Goal: Task Accomplishment & Management: Manage account settings

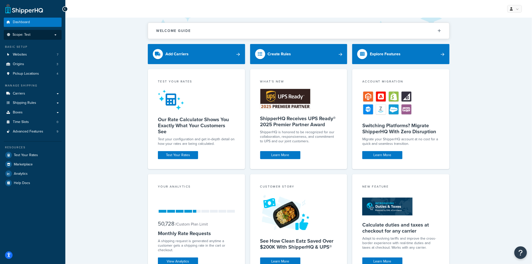
click at [34, 35] on p "Scope: Test" at bounding box center [32, 35] width 53 height 4
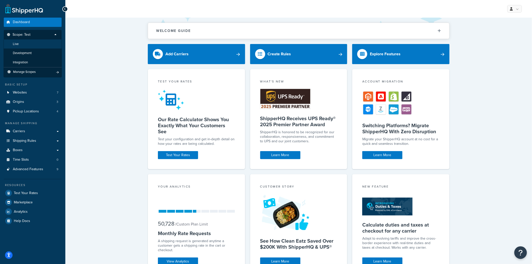
click at [25, 44] on li "Live" at bounding box center [33, 43] width 58 height 9
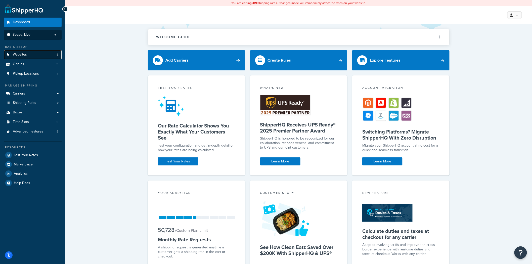
click at [29, 56] on link "Websites 8" at bounding box center [33, 54] width 58 height 9
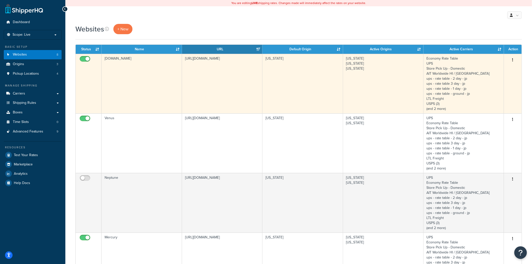
click at [514, 59] on button "button" at bounding box center [512, 60] width 7 height 8
click at [493, 68] on link "Edit" at bounding box center [493, 70] width 40 height 10
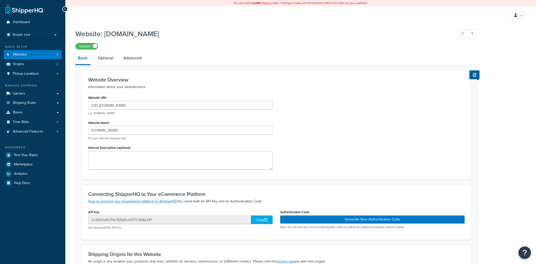
select select "169487"
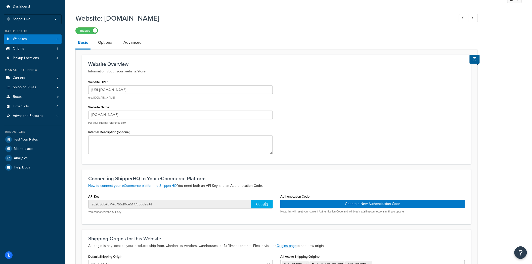
scroll to position [56, 0]
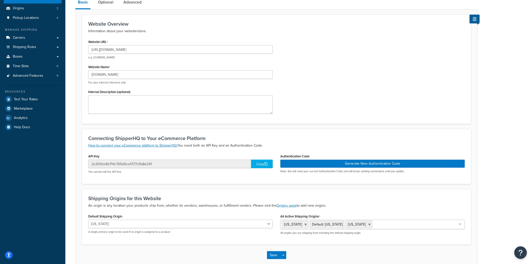
click at [258, 163] on div "Copy" at bounding box center [262, 164] width 22 height 9
click at [357, 164] on button "Generate New Authentication Code" at bounding box center [372, 164] width 184 height 8
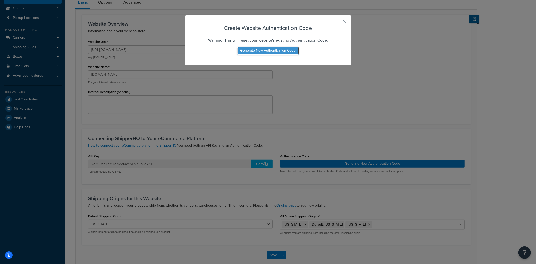
click at [254, 51] on button "Generate New Authentication Code" at bounding box center [267, 50] width 61 height 8
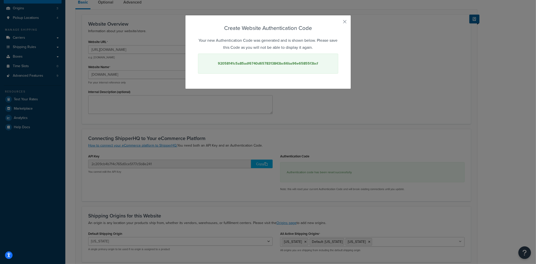
click at [250, 64] on strong "92058141c5a85adf6740d6578313843bc66ba96e65855f3bcf" at bounding box center [268, 63] width 100 height 5
copy strong "92058141c5a85adf6740d6578313843bc66ba96e65855f3bcf"
click at [338, 23] on button "button" at bounding box center [337, 23] width 1 height 1
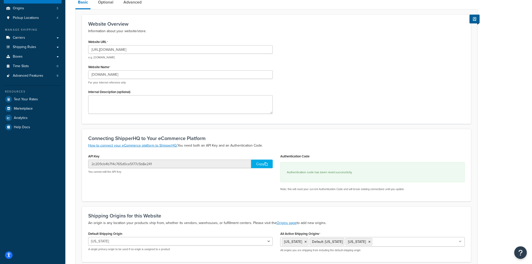
click at [259, 165] on div "Copy" at bounding box center [262, 164] width 22 height 9
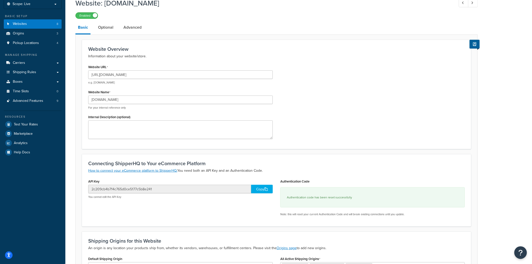
scroll to position [0, 0]
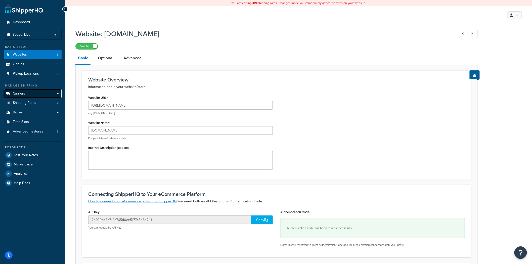
click at [22, 92] on span "Carriers" at bounding box center [19, 93] width 12 height 4
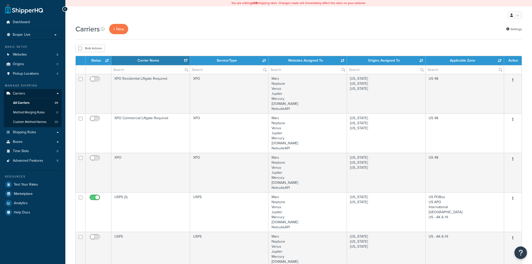
select select "15"
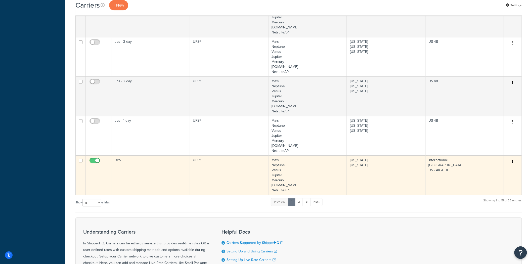
scroll to position [558, 0]
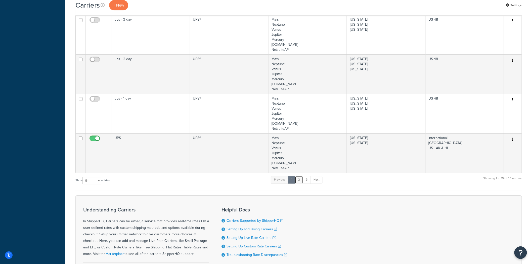
click at [300, 181] on link "2" at bounding box center [299, 180] width 8 height 8
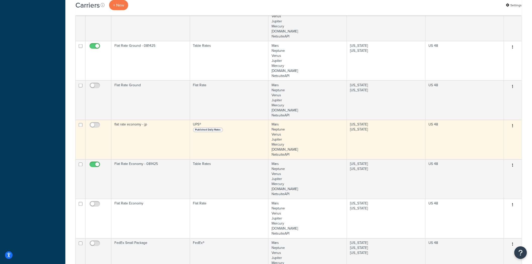
scroll to position [272, 0]
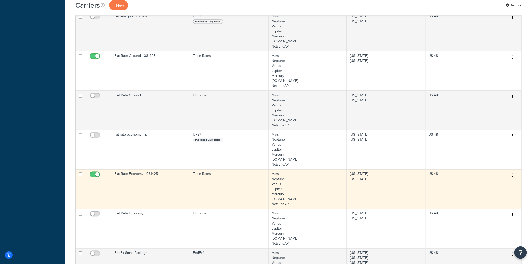
click at [513, 176] on icon "button" at bounding box center [512, 176] width 1 height 4
click at [498, 183] on link "Edit" at bounding box center [493, 185] width 40 height 10
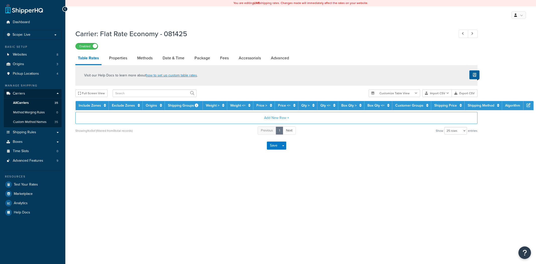
select select "25"
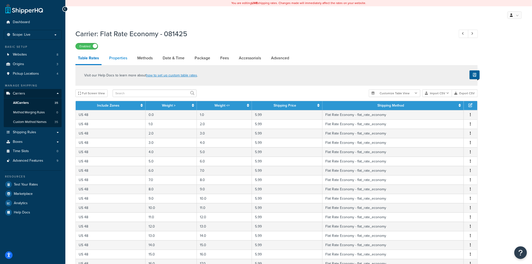
click at [117, 59] on link "Properties" at bounding box center [118, 58] width 23 height 12
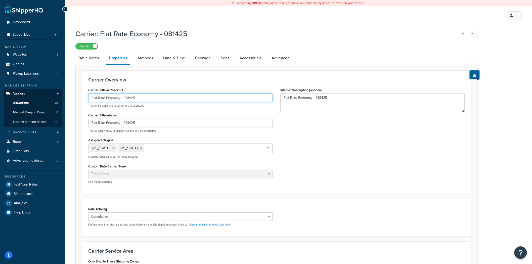
drag, startPoint x: 105, startPoint y: 98, endPoint x: 149, endPoint y: 101, distance: 44.3
click at [149, 101] on input "Flat Rate Economy - 081425" at bounding box center [180, 97] width 184 height 9
type input "Flat Rate"
click at [144, 59] on link "Methods" at bounding box center [145, 58] width 20 height 12
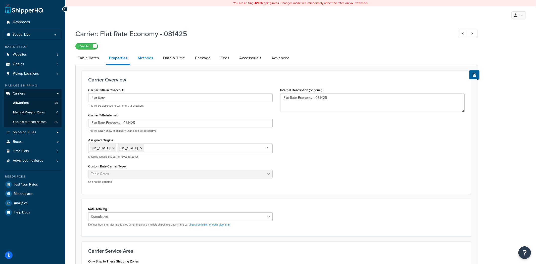
select select "25"
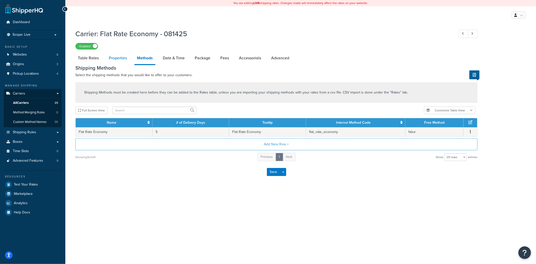
click at [120, 58] on link "Properties" at bounding box center [117, 58] width 23 height 12
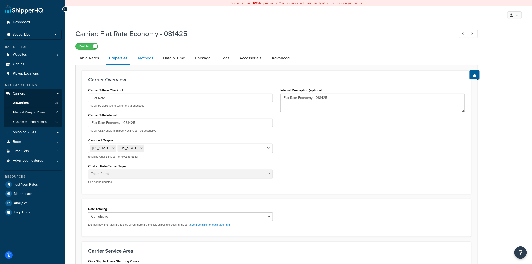
click at [145, 58] on link "Methods" at bounding box center [145, 58] width 20 height 12
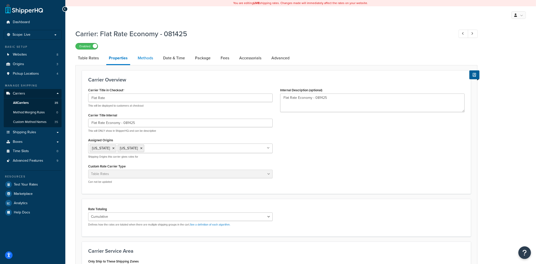
select select "25"
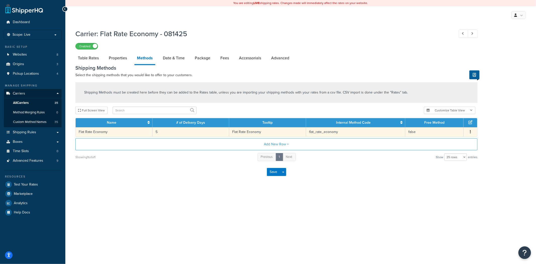
click at [474, 131] on span "Edit Delete" at bounding box center [471, 132] width 8 height 6
click at [470, 133] on icon "button" at bounding box center [470, 132] width 1 height 4
click at [440, 127] on div "Edit" at bounding box center [445, 126] width 36 height 10
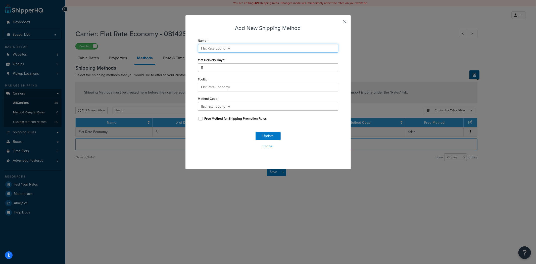
drag, startPoint x: 214, startPoint y: 49, endPoint x: 179, endPoint y: 49, distance: 35.2
click at [179, 49] on div "Add New Shipping Method Name Flat Rate Economy # of Delivery Days 5 Tooltip Fla…" at bounding box center [268, 132] width 536 height 264
type input "Economy"
click at [263, 136] on button "Update" at bounding box center [268, 136] width 25 height 8
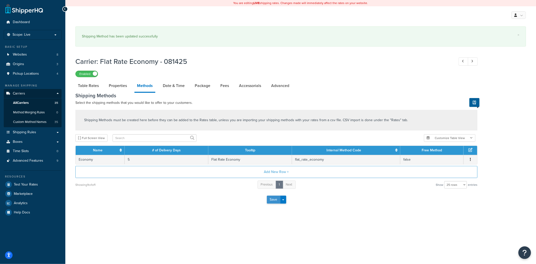
click at [273, 201] on button "Save" at bounding box center [274, 199] width 14 height 8
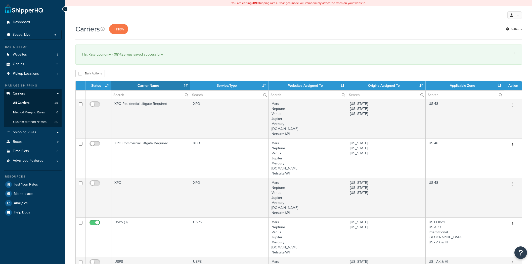
select select "15"
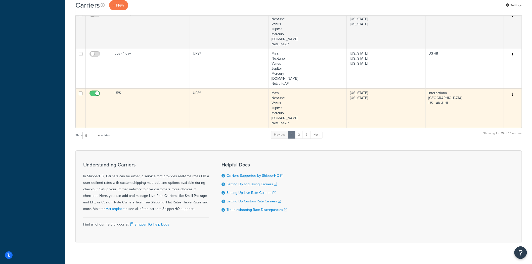
scroll to position [637, 0]
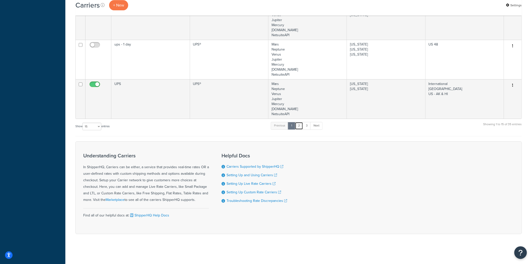
click at [300, 126] on link "2" at bounding box center [299, 126] width 8 height 8
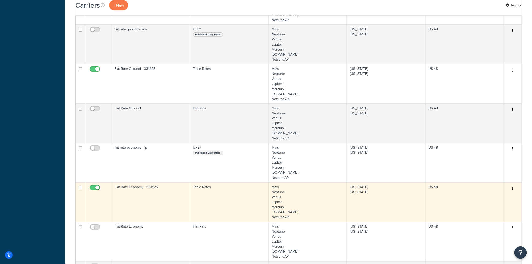
scroll to position [269, 0]
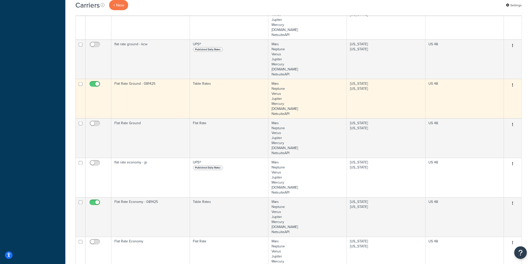
click at [514, 86] on button "button" at bounding box center [512, 85] width 7 height 8
click at [502, 94] on link "Edit" at bounding box center [493, 95] width 40 height 10
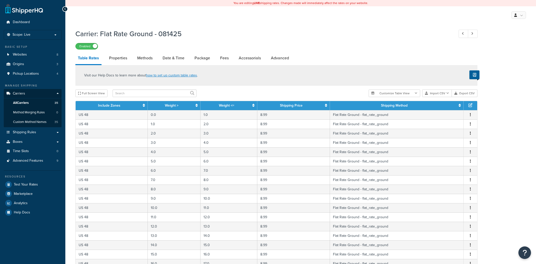
select select "25"
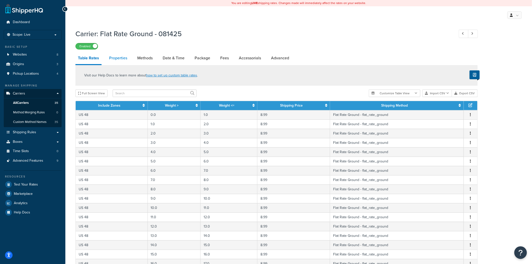
click at [120, 59] on link "Properties" at bounding box center [118, 58] width 23 height 12
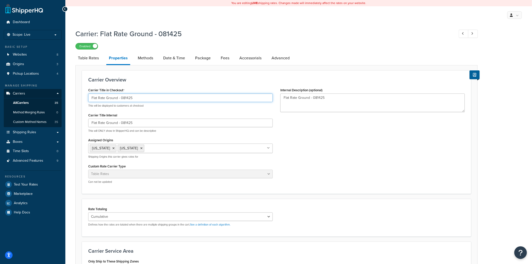
drag, startPoint x: 106, startPoint y: 98, endPoint x: 160, endPoint y: 105, distance: 54.4
click at [160, 105] on div "Flat Rate Ground - 081425 This will be displayed to customers at checkout" at bounding box center [180, 100] width 184 height 14
type input "Flat Rate"
click at [144, 58] on link "Methods" at bounding box center [145, 58] width 20 height 12
select select "25"
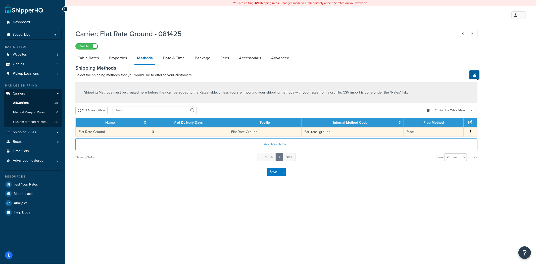
click at [471, 131] on button "button" at bounding box center [470, 132] width 4 height 6
click at [445, 127] on div "Edit" at bounding box center [445, 126] width 36 height 10
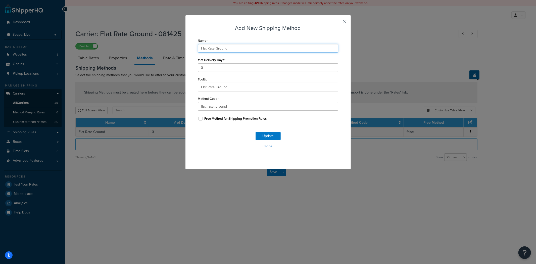
drag, startPoint x: 213, startPoint y: 48, endPoint x: 186, endPoint y: 48, distance: 26.9
click at [186, 48] on div "Add New Shipping Method Name Flat Rate Ground # of Delivery Days 3 Tooltip Flat…" at bounding box center [268, 92] width 166 height 154
type input "Ground"
click at [266, 136] on button "Update" at bounding box center [268, 136] width 25 height 8
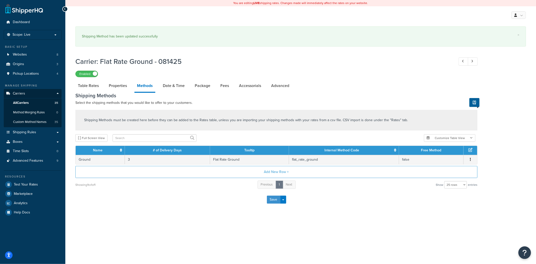
click at [273, 198] on button "Save" at bounding box center [274, 199] width 14 height 8
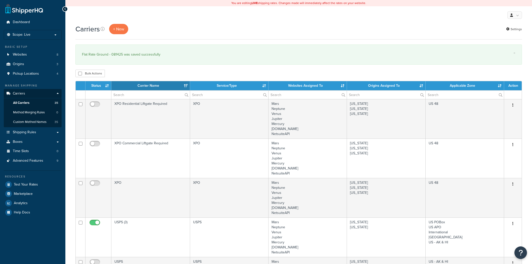
select select "15"
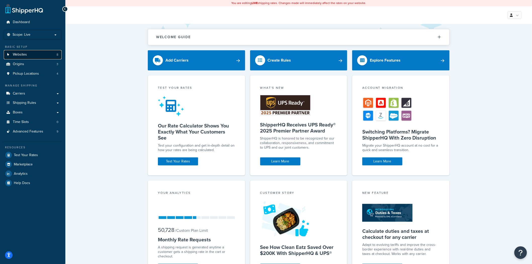
click at [29, 56] on link "Websites 8" at bounding box center [33, 54] width 58 height 9
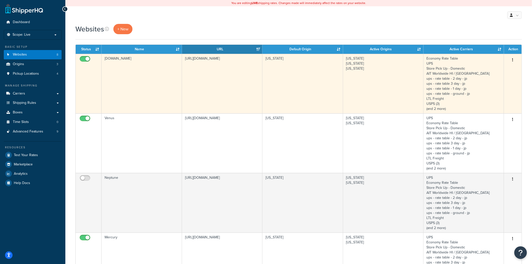
click at [511, 59] on button "button" at bounding box center [512, 60] width 7 height 8
click at [500, 69] on link "Edit" at bounding box center [493, 70] width 40 height 10
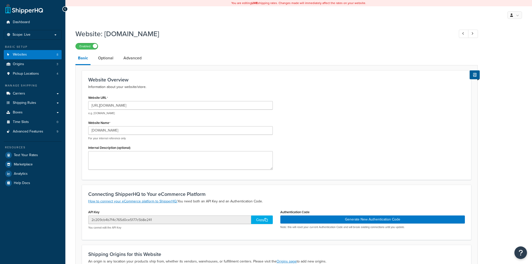
select select "169487"
